Goal: Contribute content: Add original content to the website for others to see

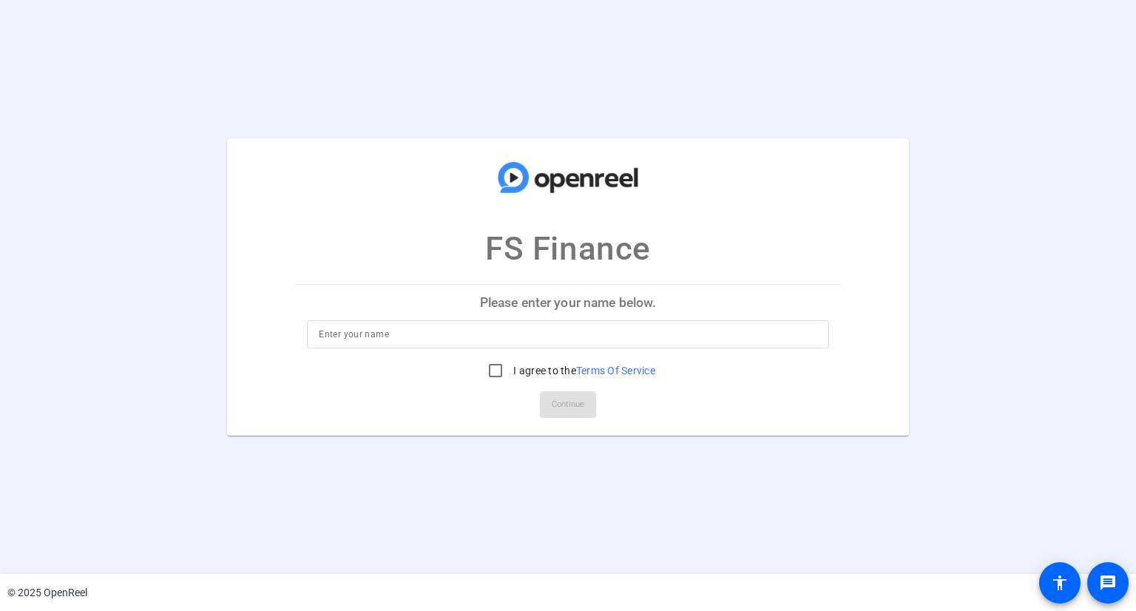
click at [424, 337] on input at bounding box center [568, 334] width 498 height 18
type input "[PERSON_NAME]"
click at [485, 367] on input "I agree to the Terms Of Service" at bounding box center [496, 371] width 30 height 30
checkbox input "true"
click at [549, 394] on span at bounding box center [568, 404] width 56 height 35
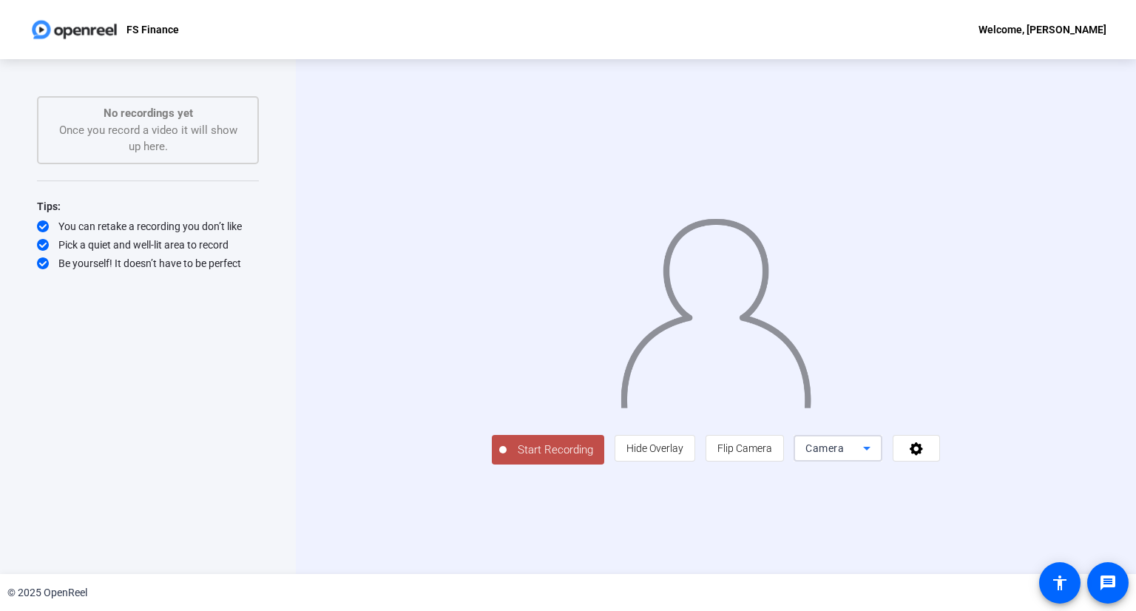
click at [876, 457] on icon at bounding box center [867, 448] width 18 height 18
click at [1042, 521] on div at bounding box center [568, 305] width 1136 height 611
click at [923, 456] on icon at bounding box center [916, 448] width 13 height 13
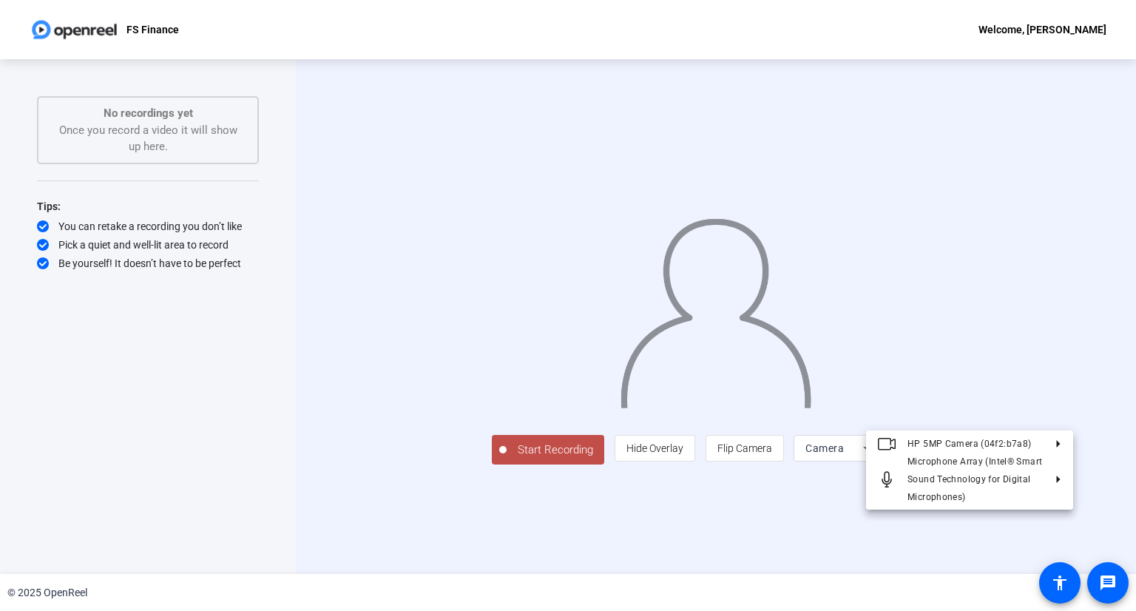
click at [982, 524] on div at bounding box center [568, 305] width 1136 height 611
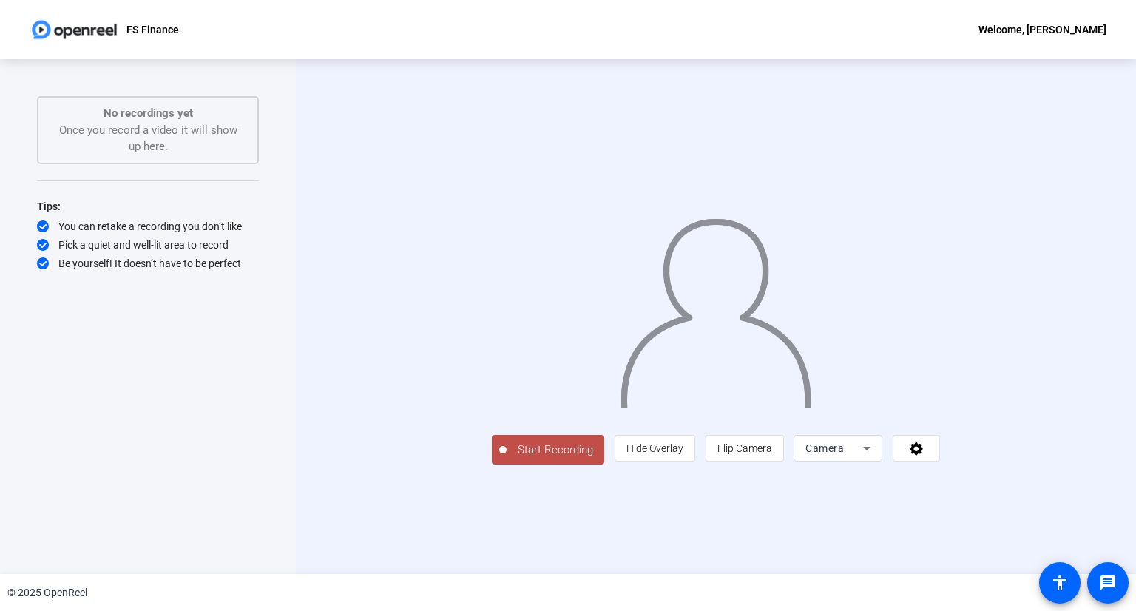
click at [863, 457] on div "Camera" at bounding box center [834, 448] width 58 height 18
click at [972, 483] on span "Screen And Camera" at bounding box center [970, 485] width 77 height 35
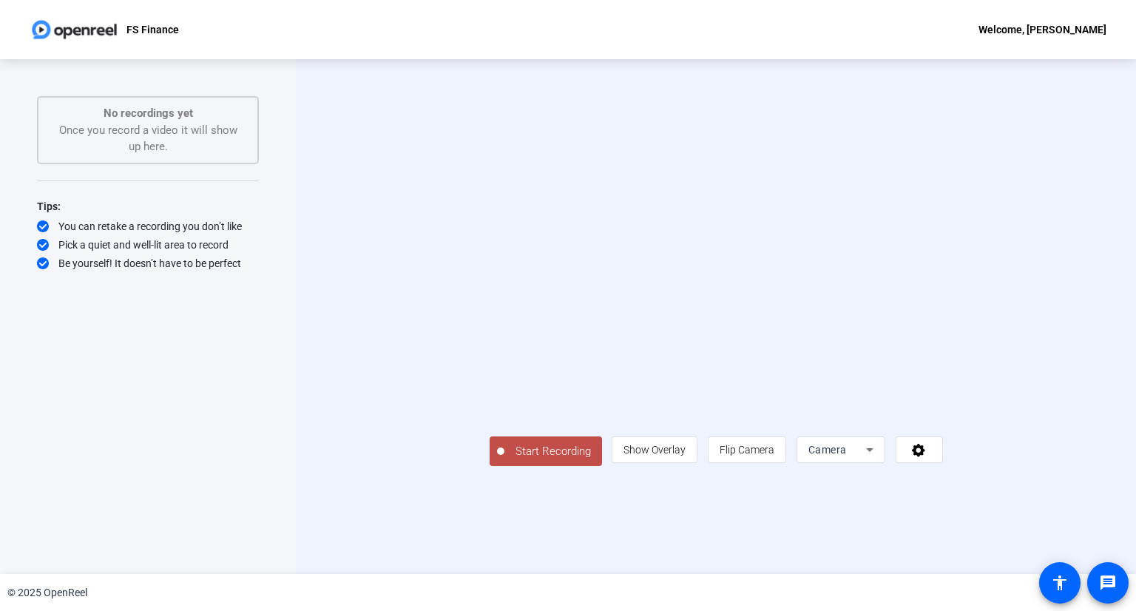
click at [847, 456] on span "Camera" at bounding box center [827, 450] width 38 height 12
click at [966, 481] on span "Screen And Camera" at bounding box center [970, 485] width 77 height 35
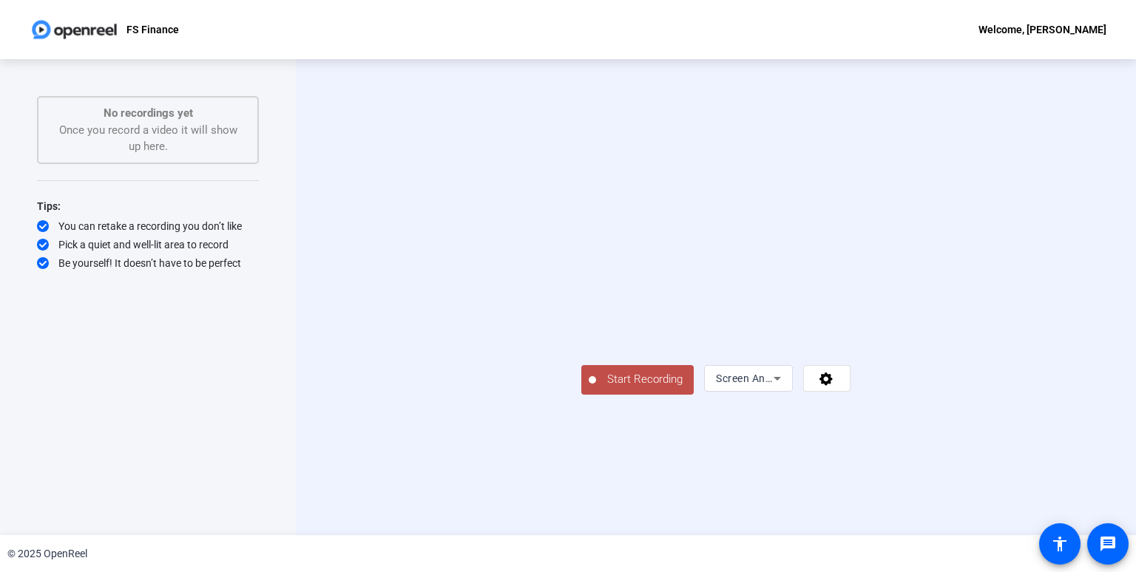
click at [786, 387] on icon at bounding box center [777, 379] width 18 height 18
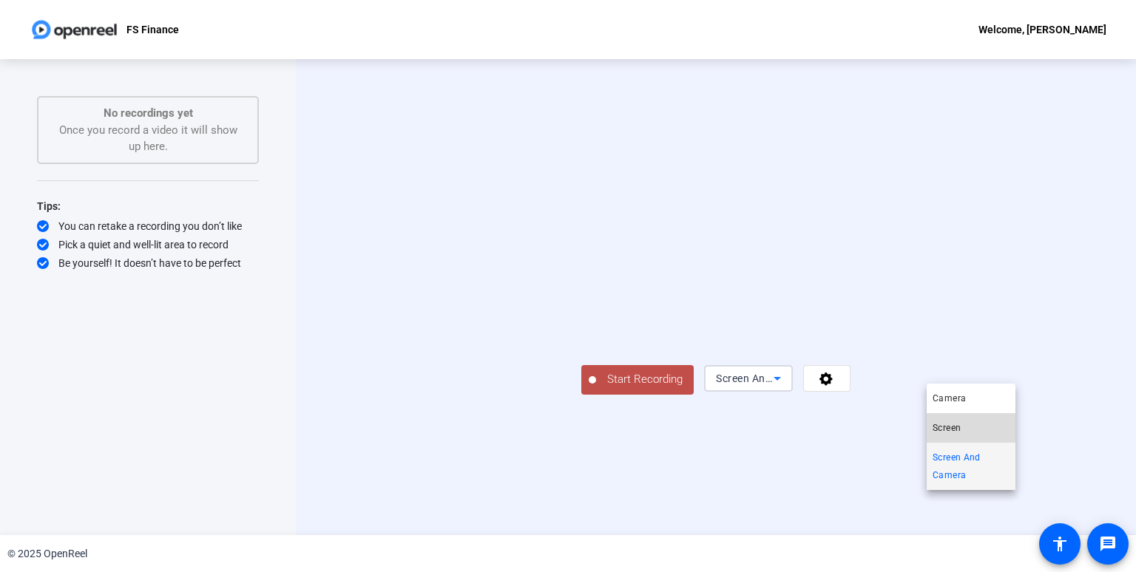
click at [972, 432] on mat-option "Screen" at bounding box center [971, 428] width 89 height 30
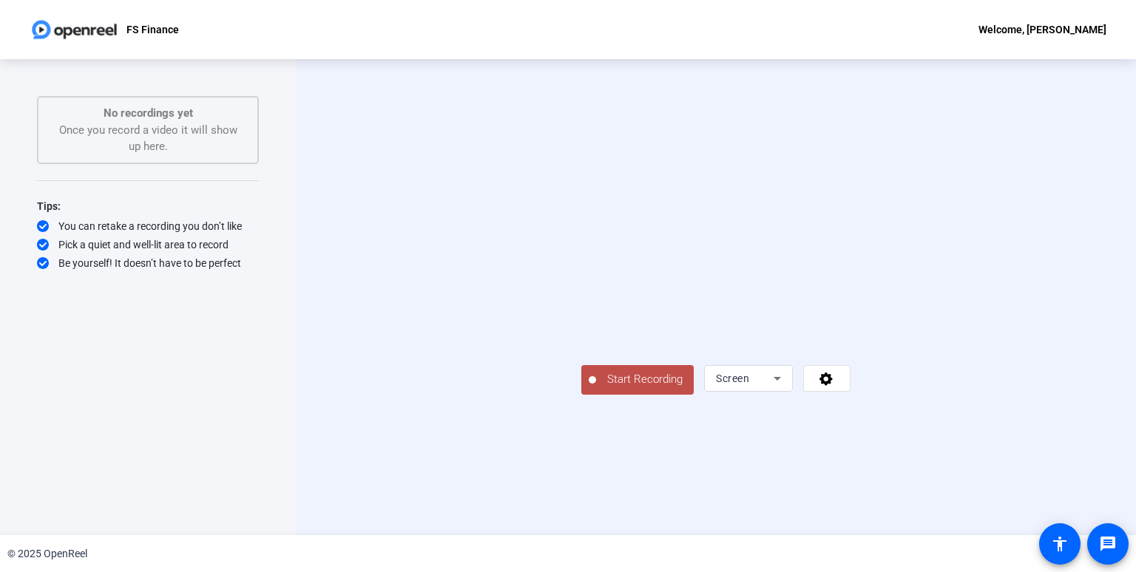
click at [596, 388] on span "Start Recording" at bounding box center [645, 379] width 98 height 17
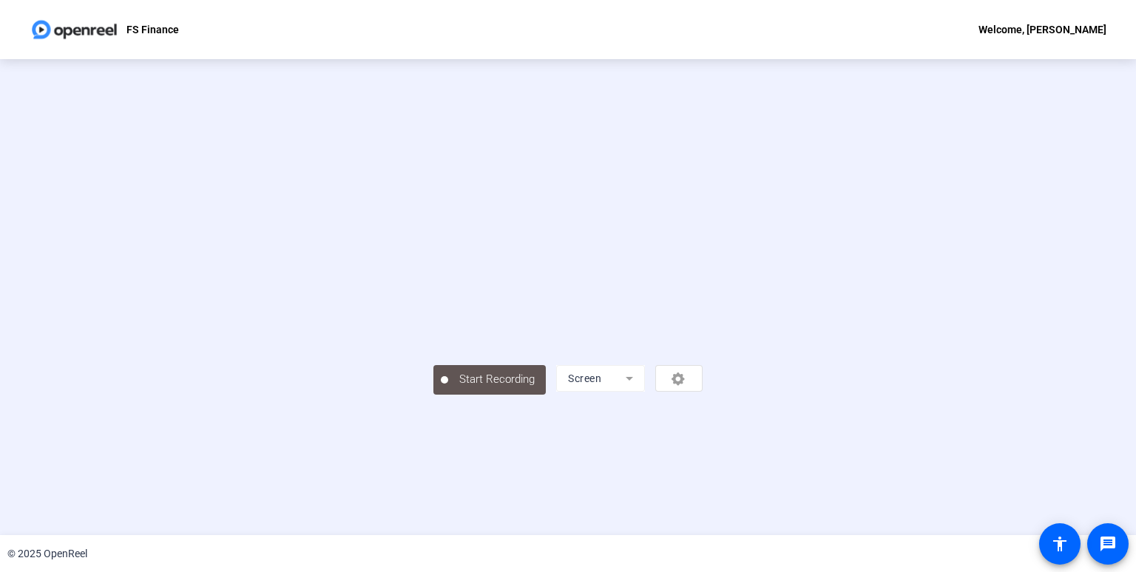
scroll to position [28, 0]
click at [645, 392] on mat-form-field "Screen" at bounding box center [600, 378] width 89 height 27
click at [644, 391] on mat-form-field "Screen" at bounding box center [599, 378] width 89 height 27
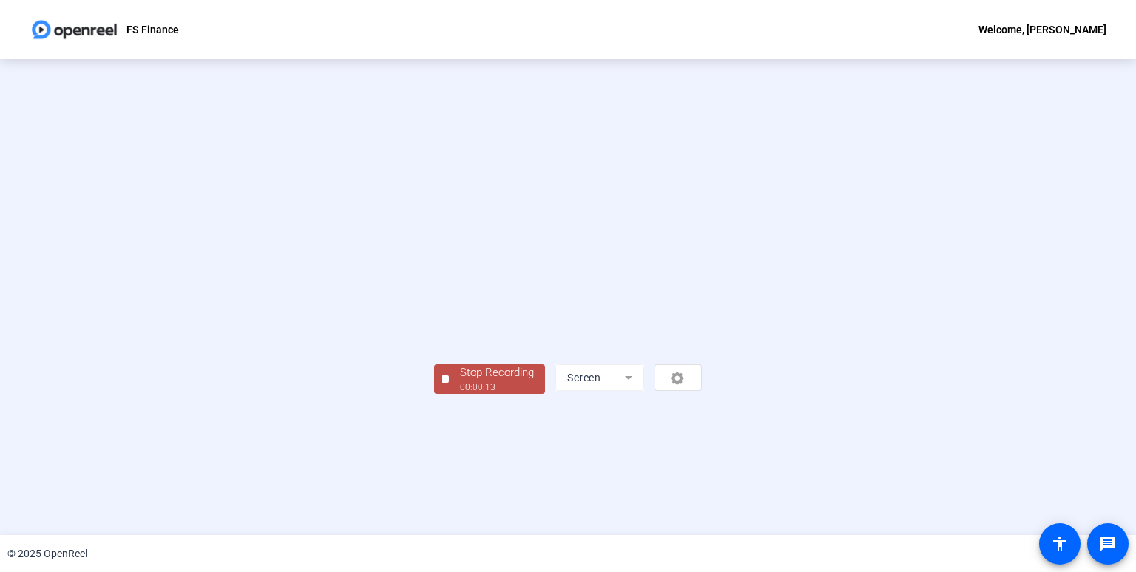
scroll to position [28, 0]
click at [644, 391] on mat-form-field "Screen" at bounding box center [599, 378] width 89 height 27
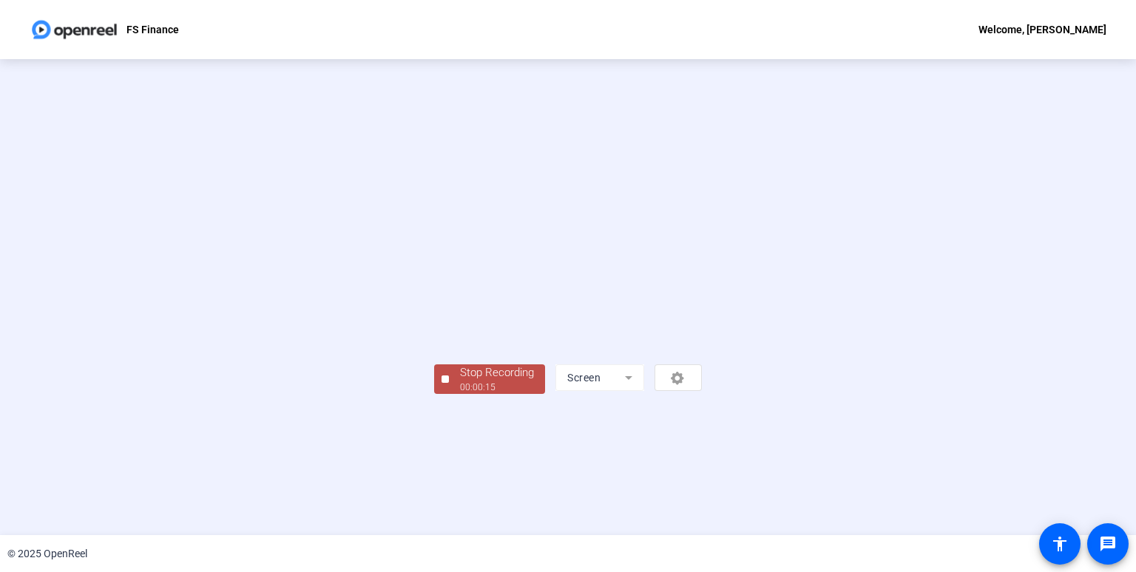
click at [644, 391] on mat-form-field "Screen" at bounding box center [599, 378] width 89 height 27
click at [702, 394] on div "Stop Recording 00:00:16 Screen" at bounding box center [568, 378] width 268 height 33
click at [434, 351] on video at bounding box center [568, 275] width 268 height 150
click at [441, 383] on div at bounding box center [444, 379] width 7 height 7
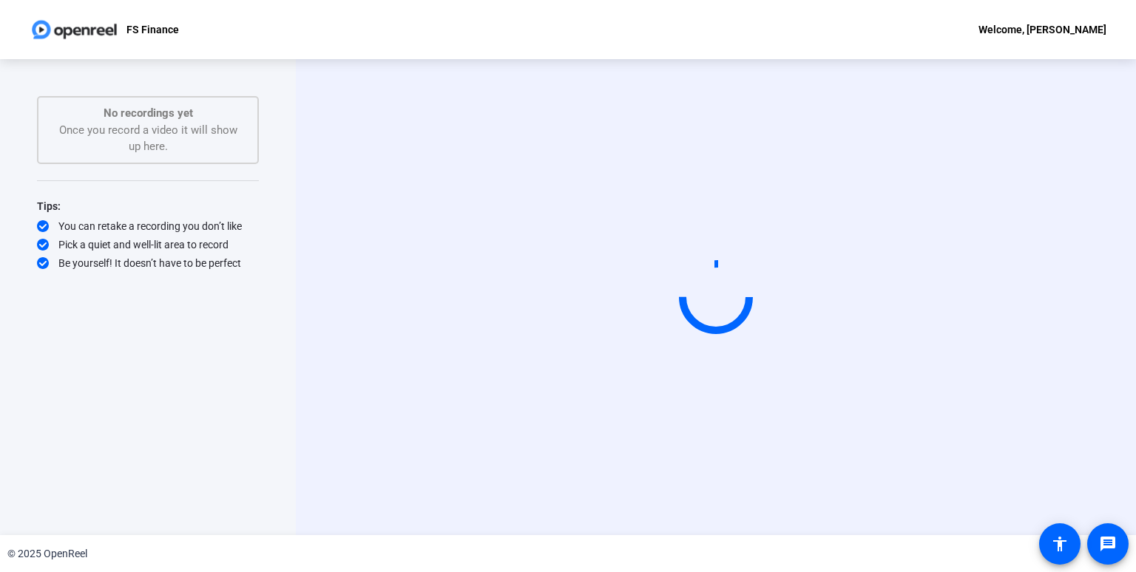
scroll to position [0, 0]
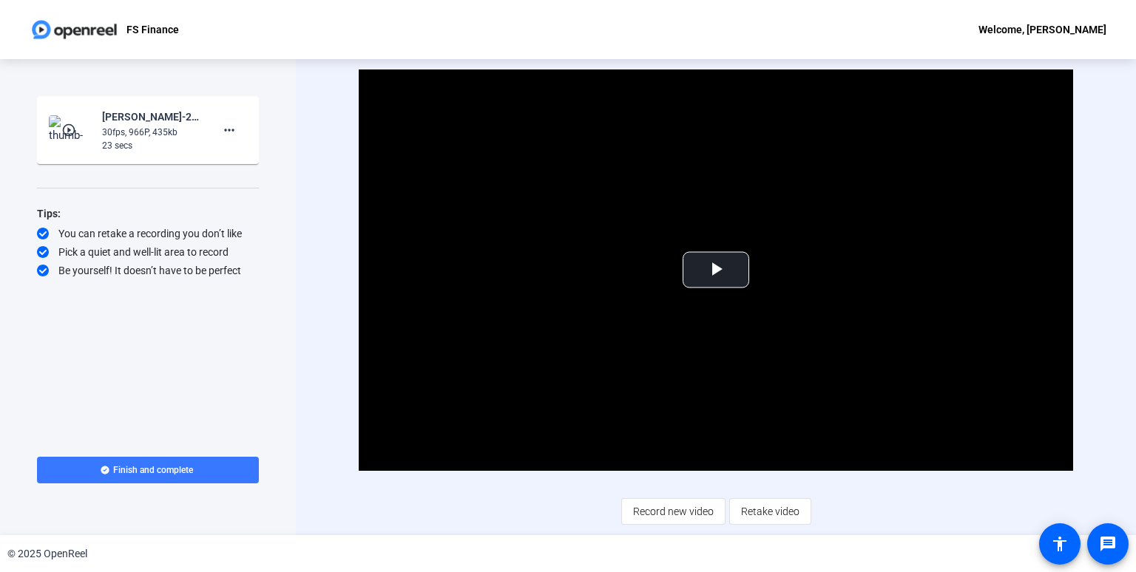
drag, startPoint x: 748, startPoint y: 512, endPoint x: 748, endPoint y: 528, distance: 15.5
click at [748, 512] on span "Retake video" at bounding box center [770, 512] width 58 height 28
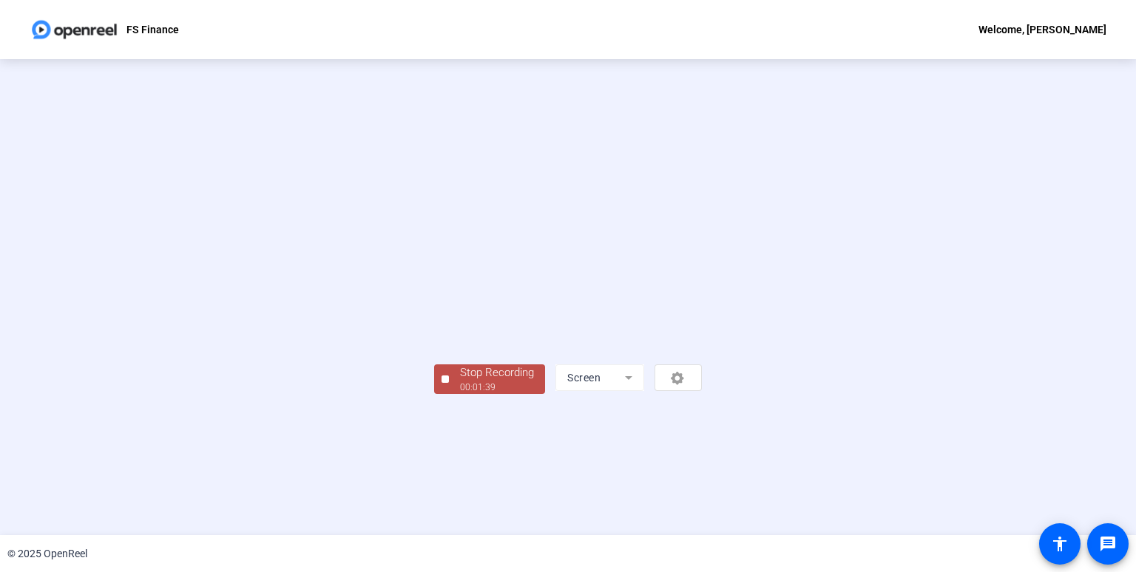
click at [567, 351] on video at bounding box center [568, 275] width 268 height 150
click at [460, 382] on div "Stop Recording" at bounding box center [497, 373] width 74 height 17
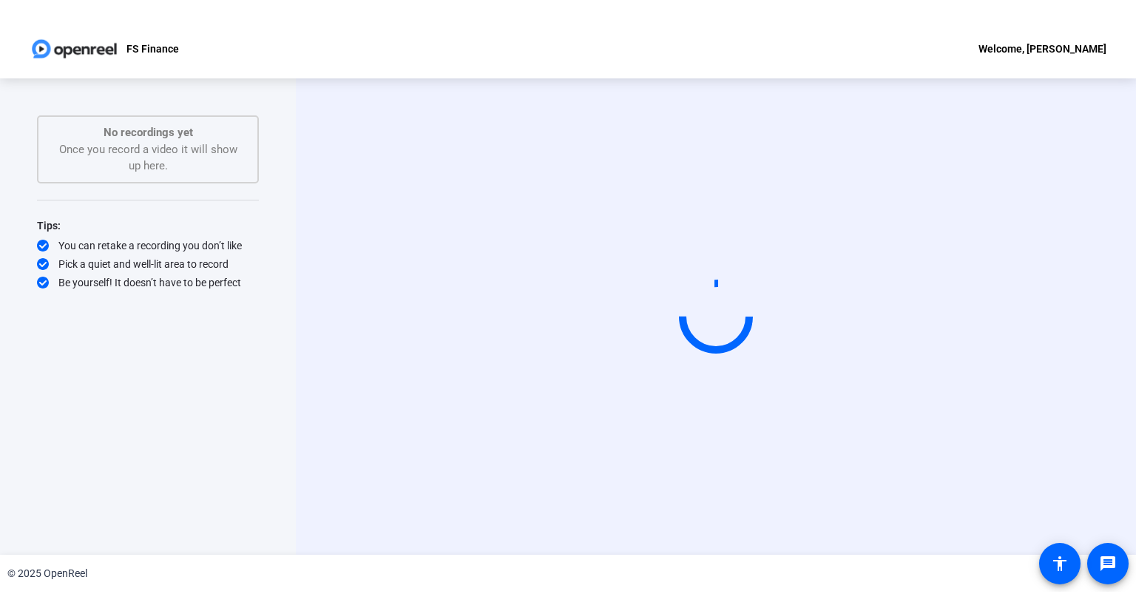
scroll to position [0, 0]
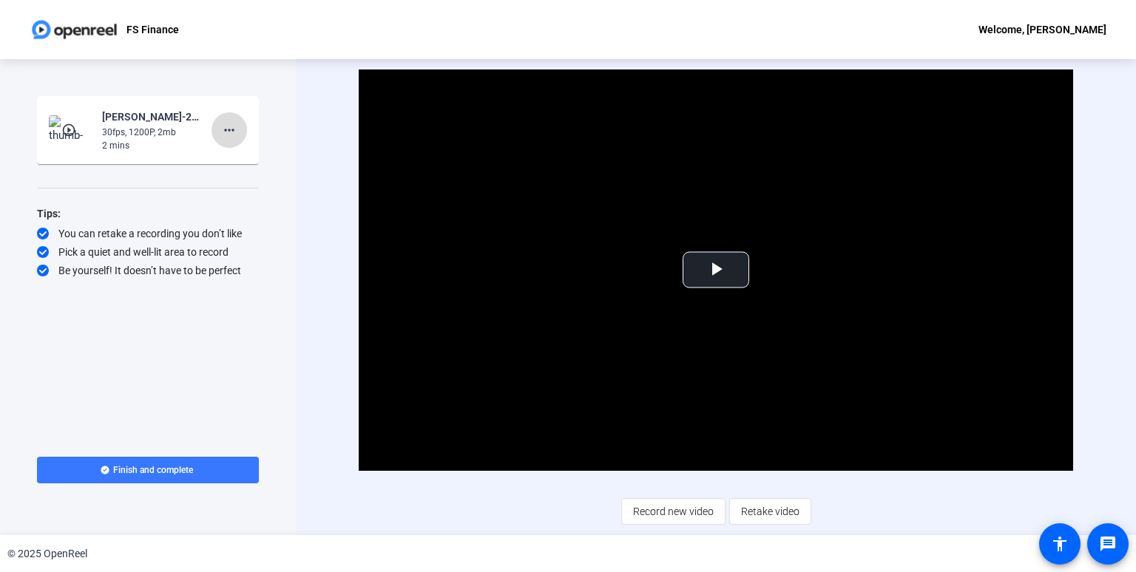
click at [239, 127] on span at bounding box center [228, 129] width 35 height 35
click at [157, 181] on div at bounding box center [568, 286] width 1136 height 572
